Goal: Find specific page/section: Find specific page/section

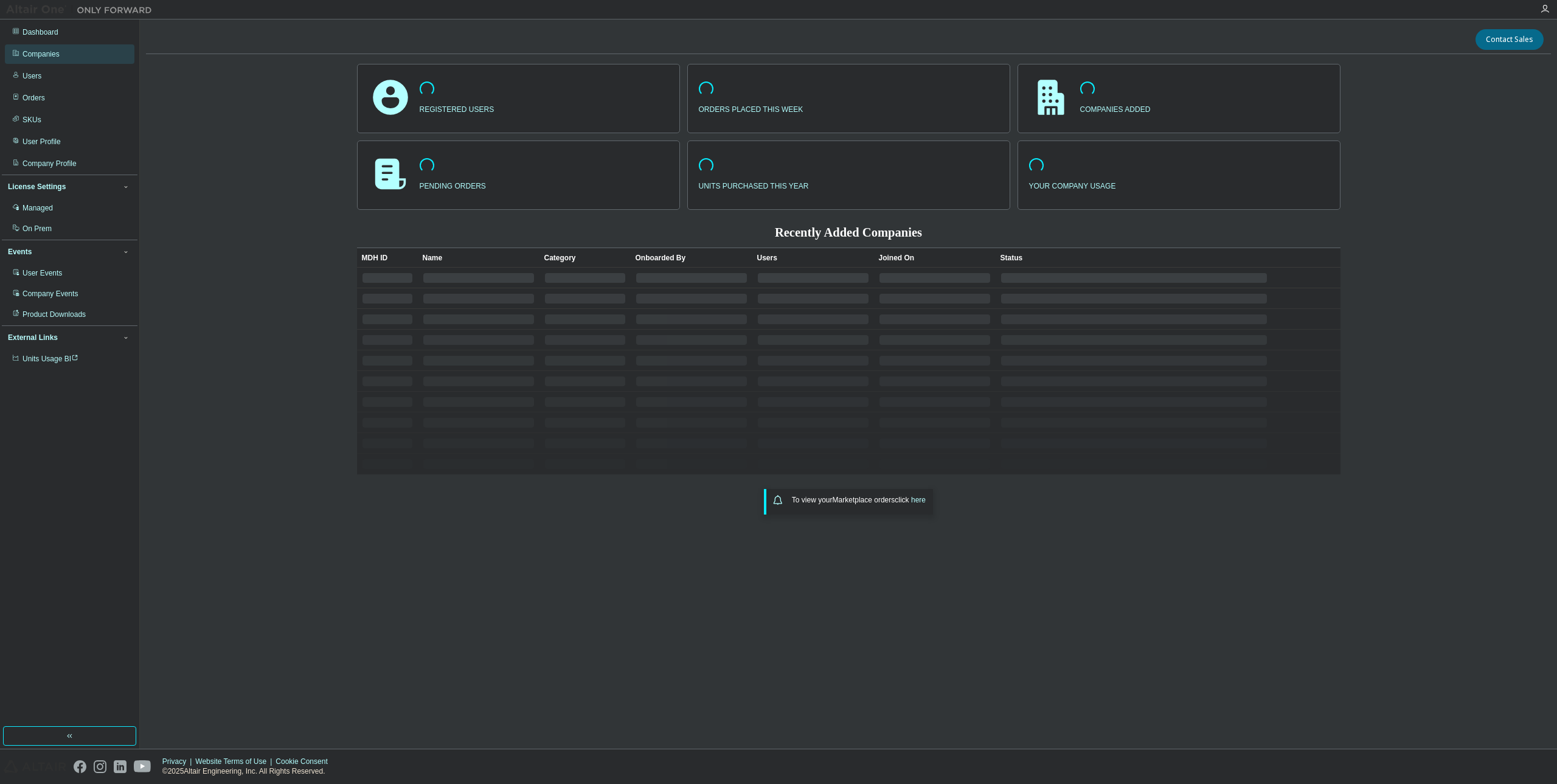
click at [47, 51] on div "Companies" at bounding box center [41, 54] width 37 height 10
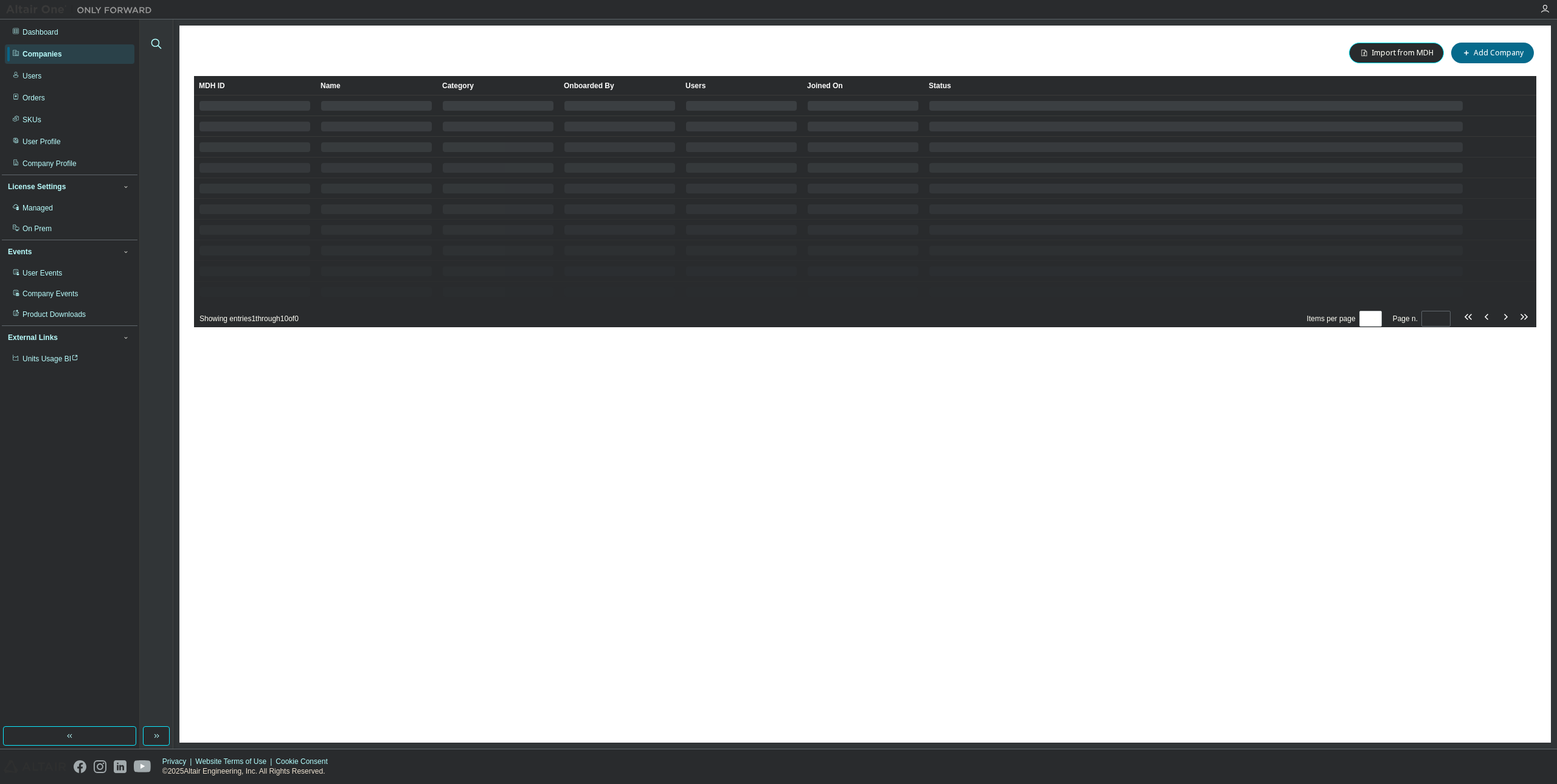
click at [158, 45] on icon "button" at bounding box center [156, 44] width 10 height 10
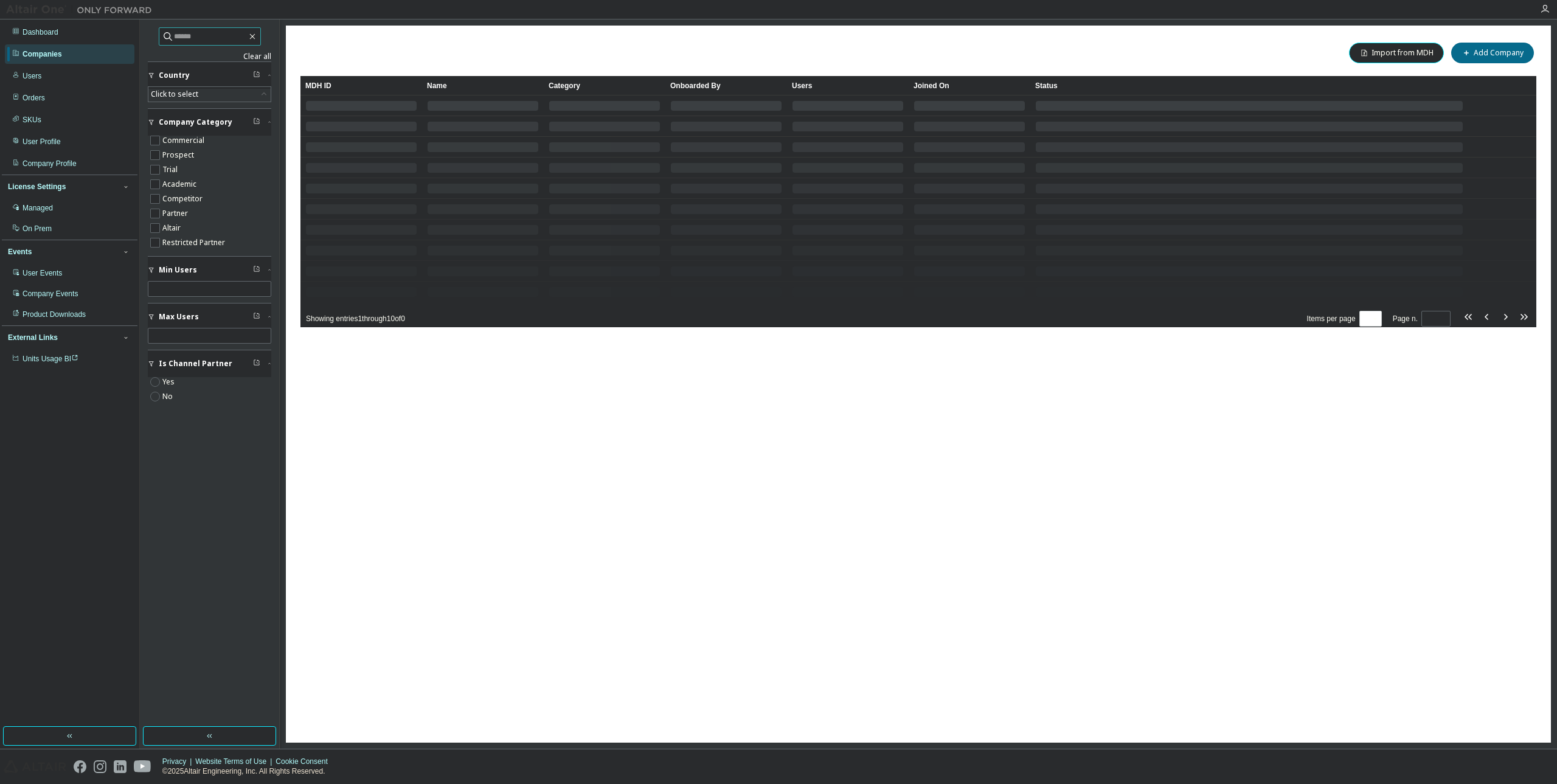
click at [182, 34] on input "text" at bounding box center [210, 36] width 73 height 12
paste input "**********"
type input "**********"
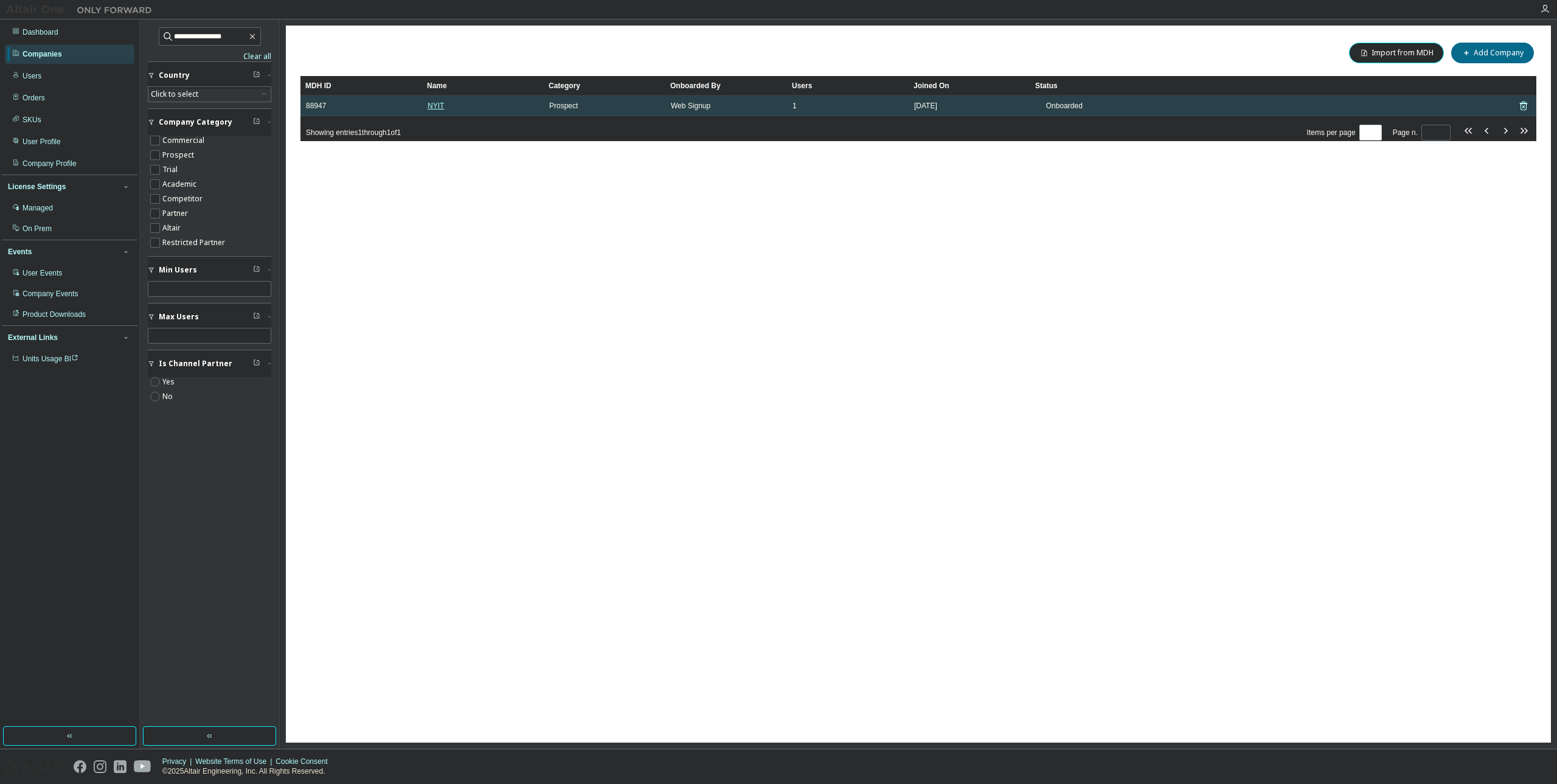
click at [430, 105] on link "NYIT" at bounding box center [435, 105] width 16 height 9
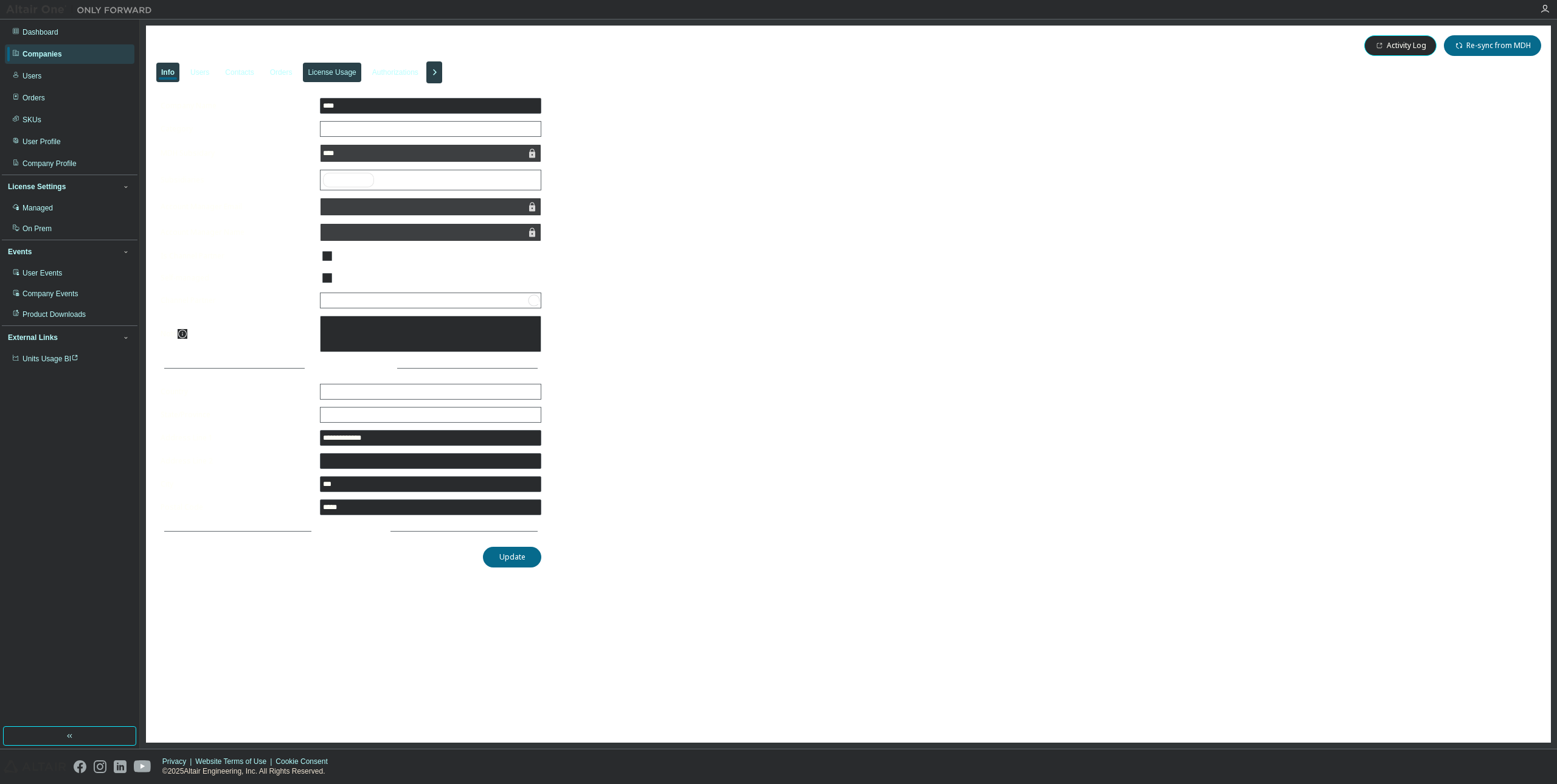
click at [344, 68] on div "License Usage" at bounding box center [332, 72] width 48 height 10
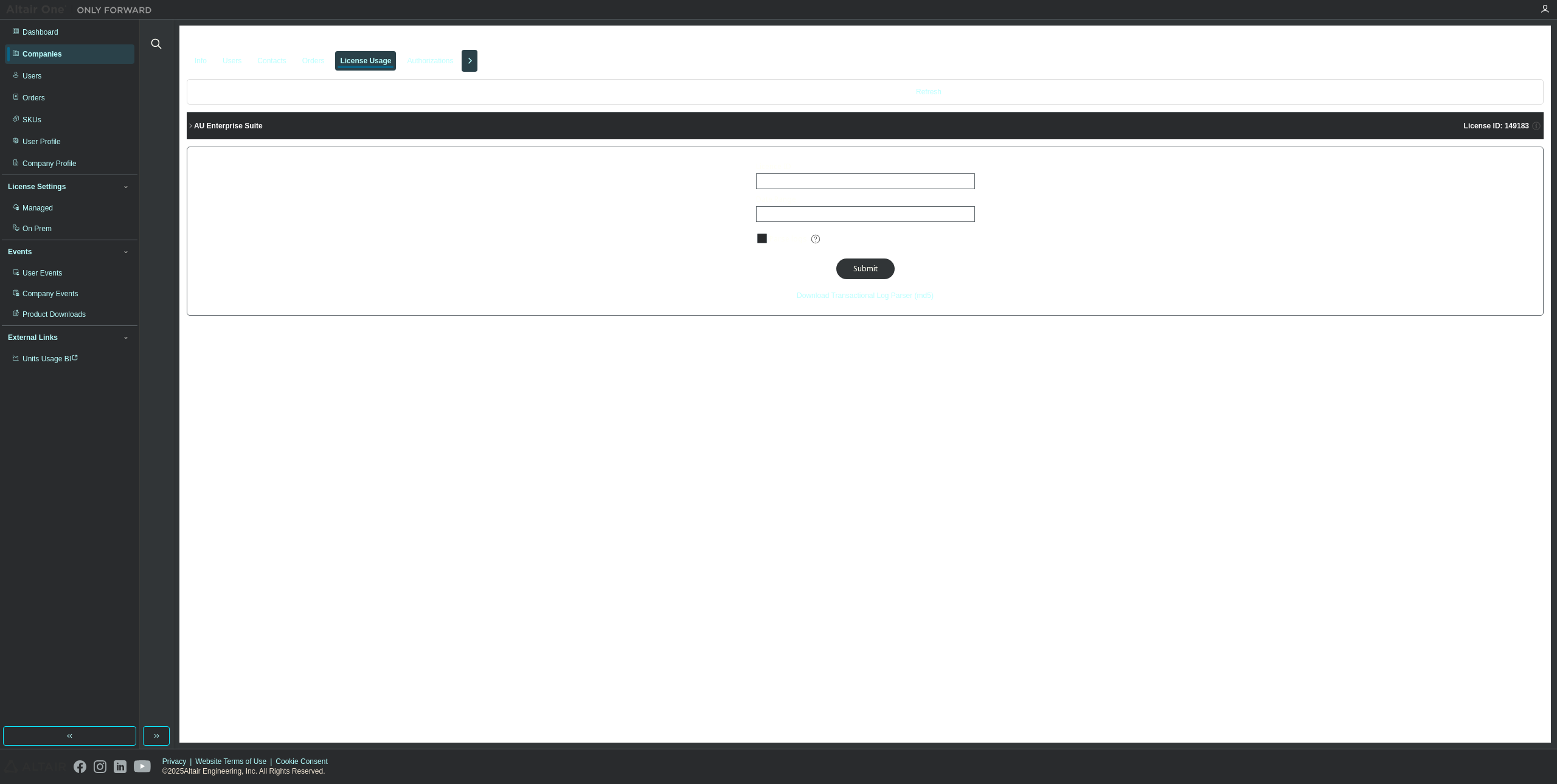
click at [226, 128] on div "AU Enterprise Suite" at bounding box center [228, 125] width 68 height 10
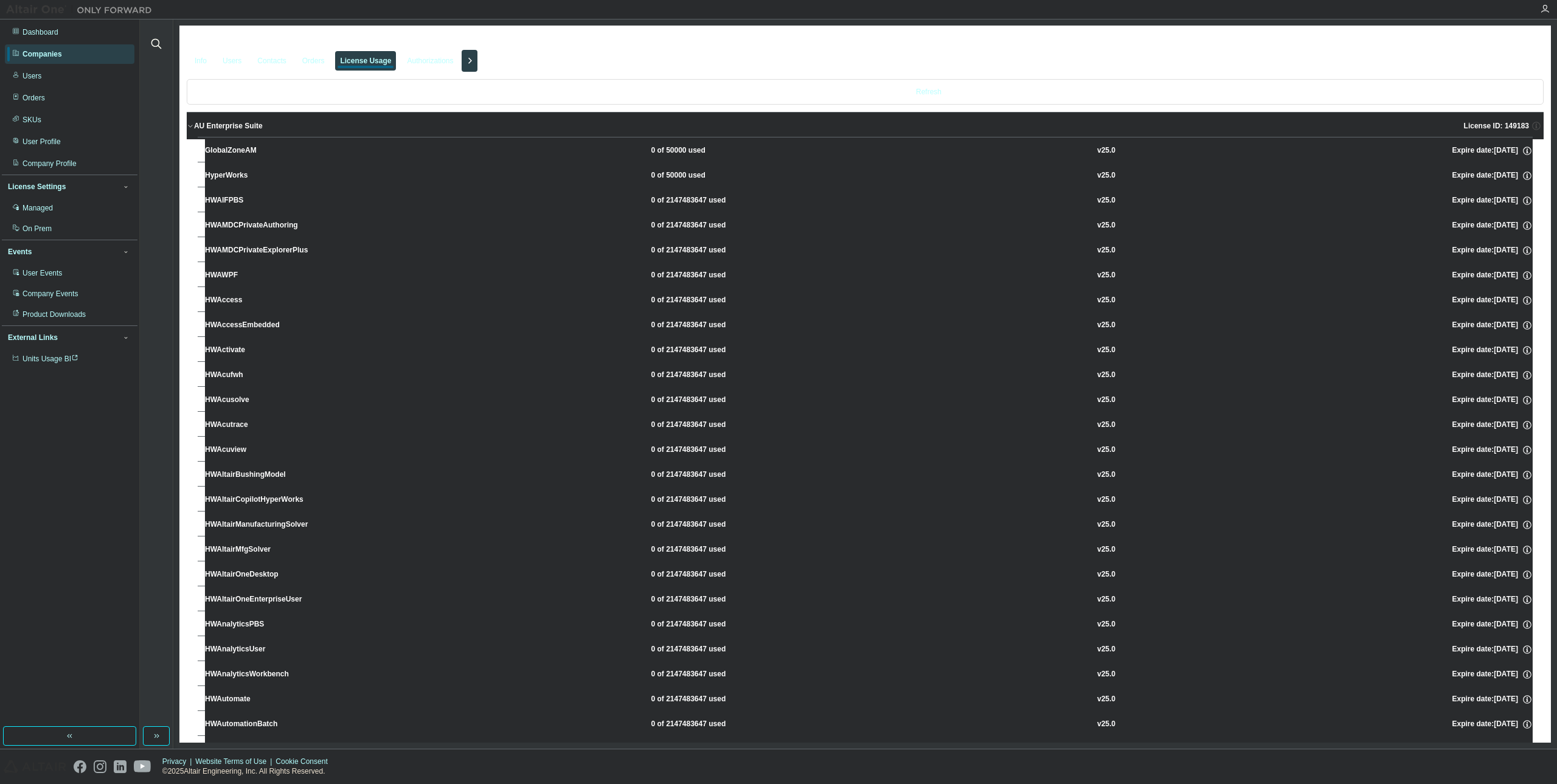
click at [476, 68] on icon "button" at bounding box center [469, 60] width 14 height 14
click at [558, 62] on div "Groups" at bounding box center [547, 61] width 24 height 10
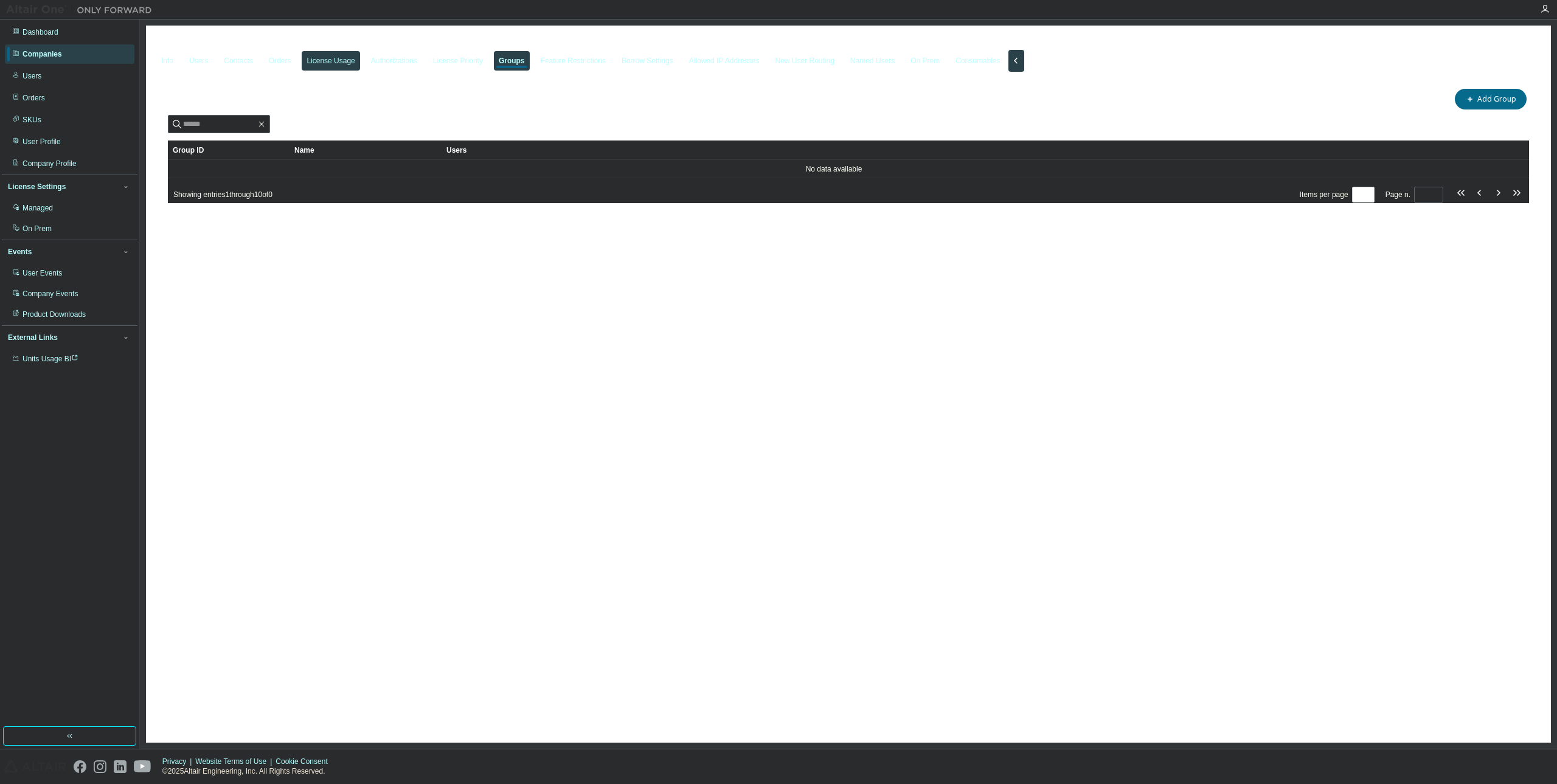
click at [350, 59] on div "License Usage" at bounding box center [330, 61] width 48 height 10
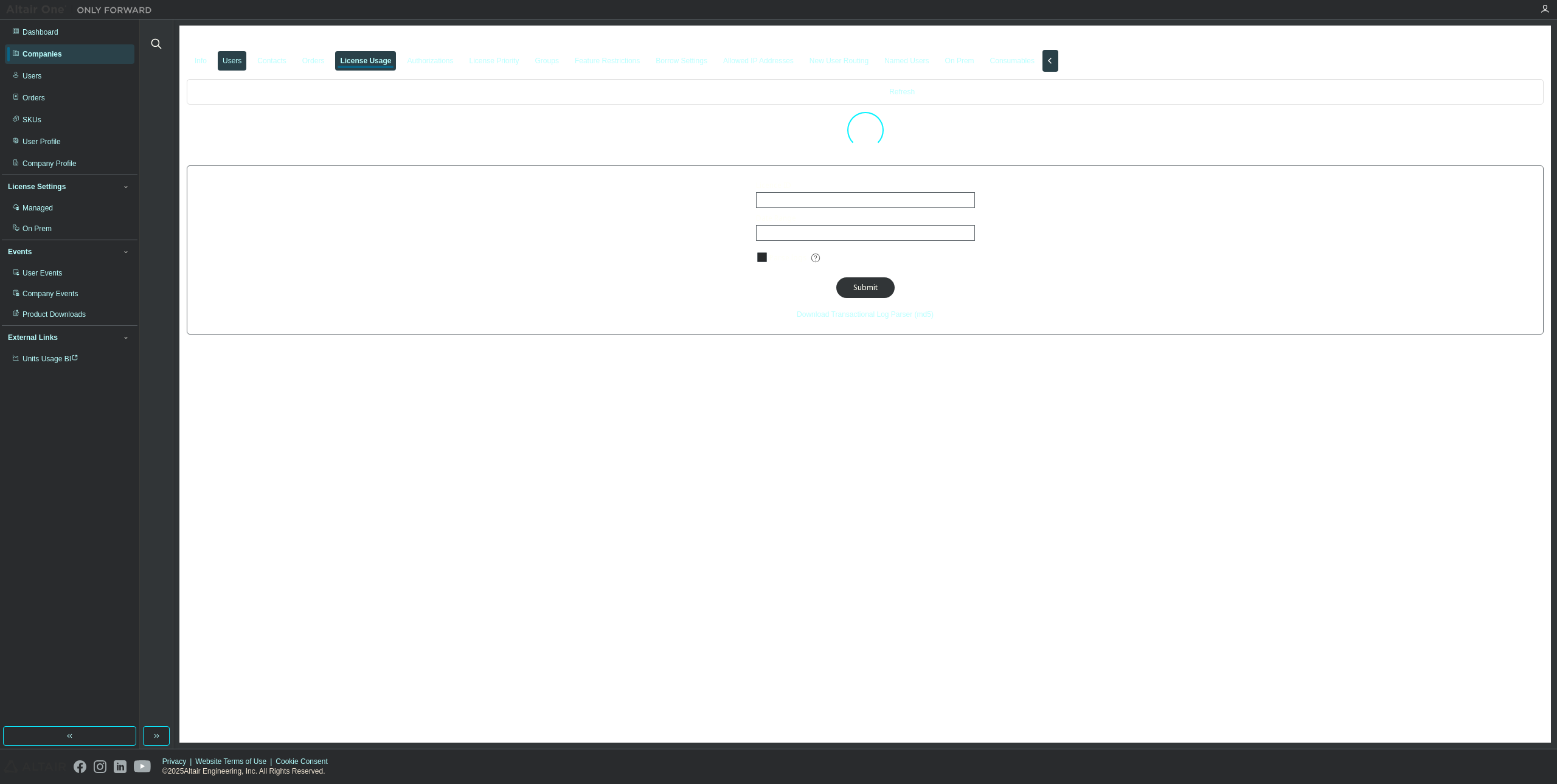
click at [246, 60] on div "Users" at bounding box center [232, 61] width 29 height 19
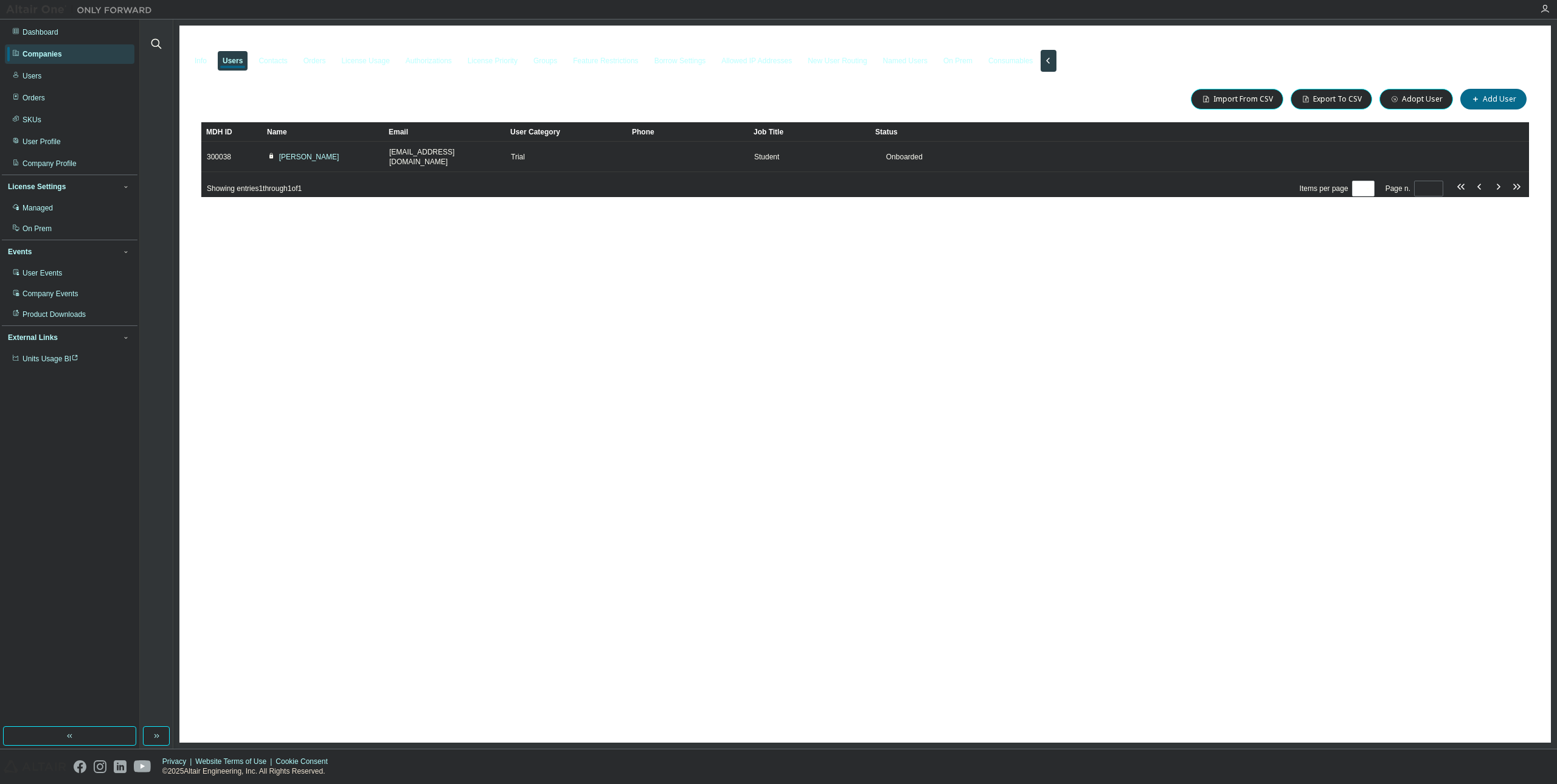
click at [591, 240] on div "NYIT - 88947 Clear Load Save Save As Field Operator Value Select filter Select …" at bounding box center [865, 384] width 1371 height 717
drag, startPoint x: 1322, startPoint y: 485, endPoint x: 562, endPoint y: 412, distance: 763.5
click at [561, 415] on div "NYIT - 88947 Clear Load Save Save As Field Operator Value Select filter Select …" at bounding box center [865, 384] width 1371 height 717
